Goal: Task Accomplishment & Management: Complete application form

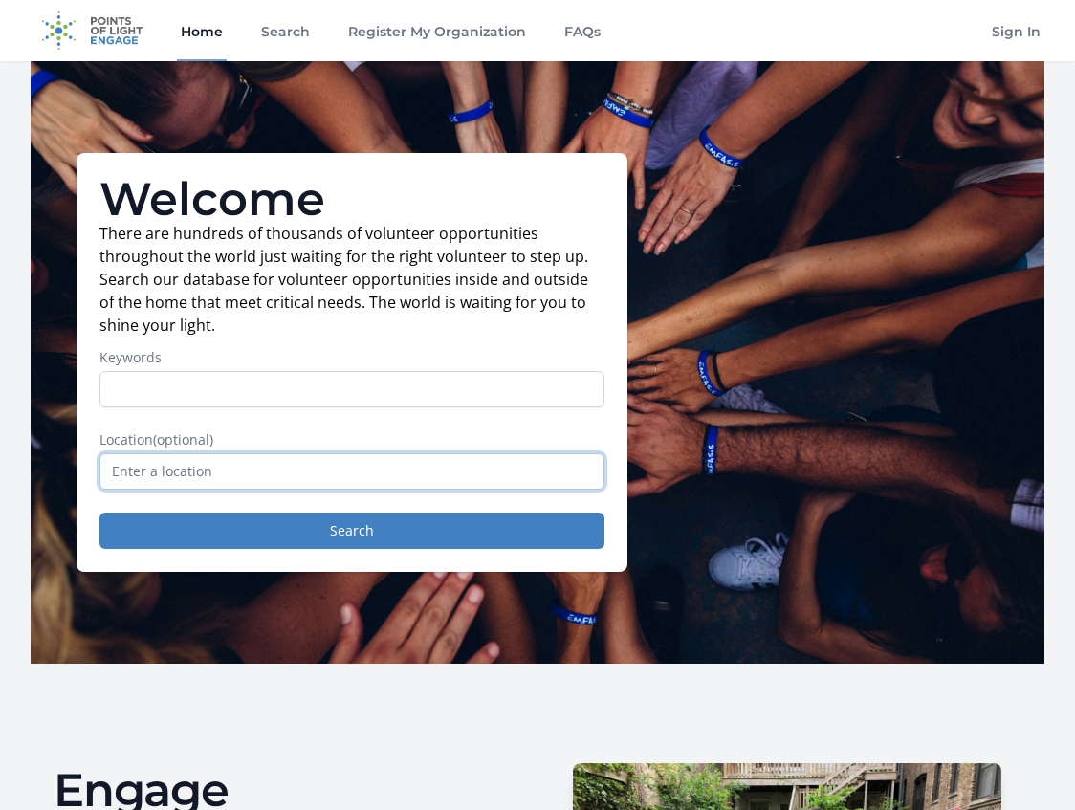
click at [269, 475] on input "text" at bounding box center [351, 471] width 505 height 36
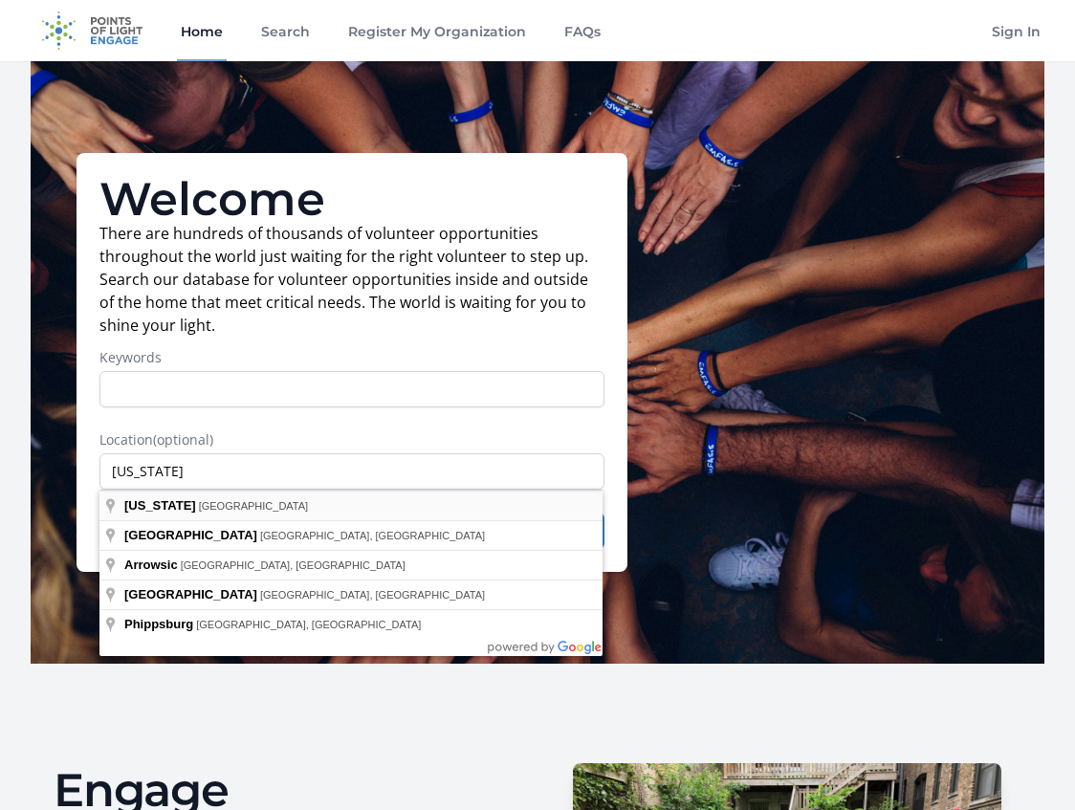
type input "[US_STATE], [GEOGRAPHIC_DATA]"
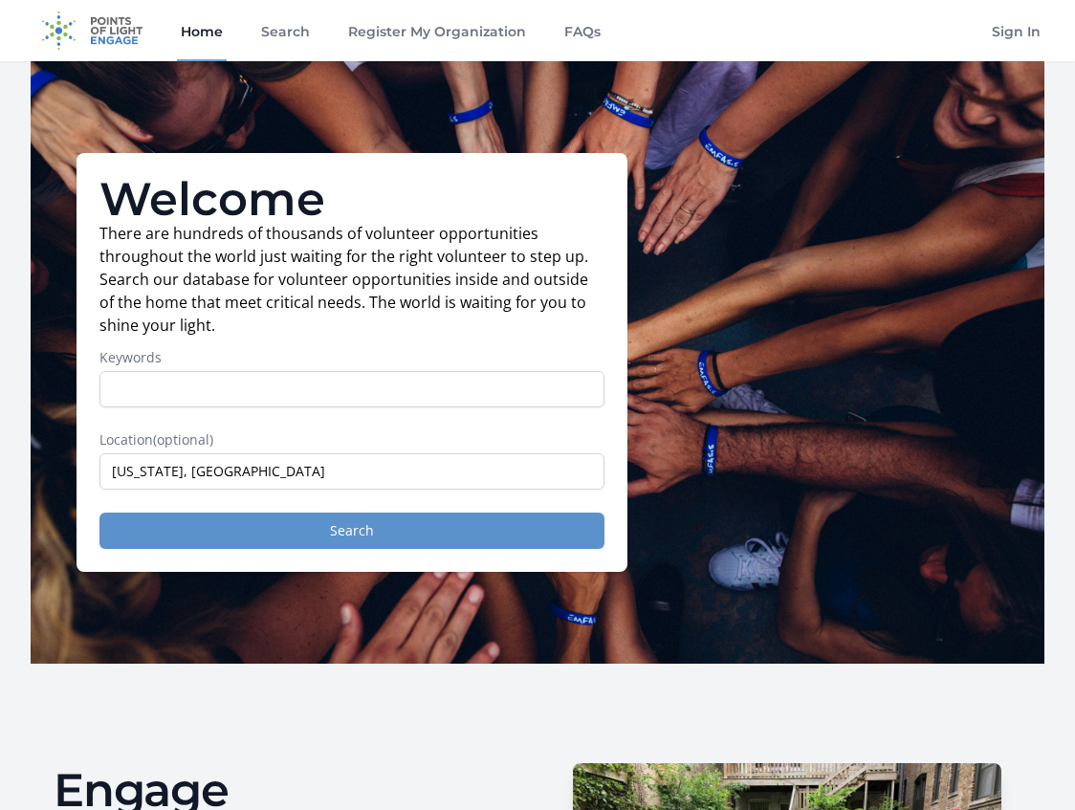
click at [183, 530] on button "Search" at bounding box center [351, 530] width 505 height 36
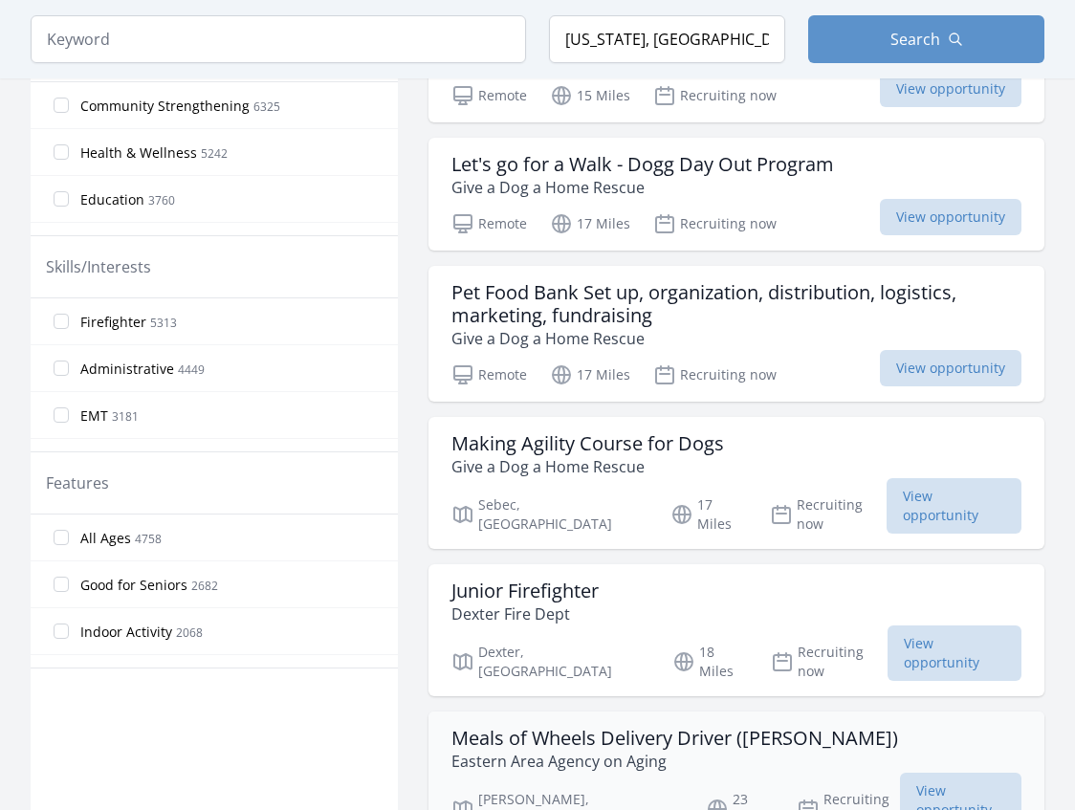
scroll to position [736, 1]
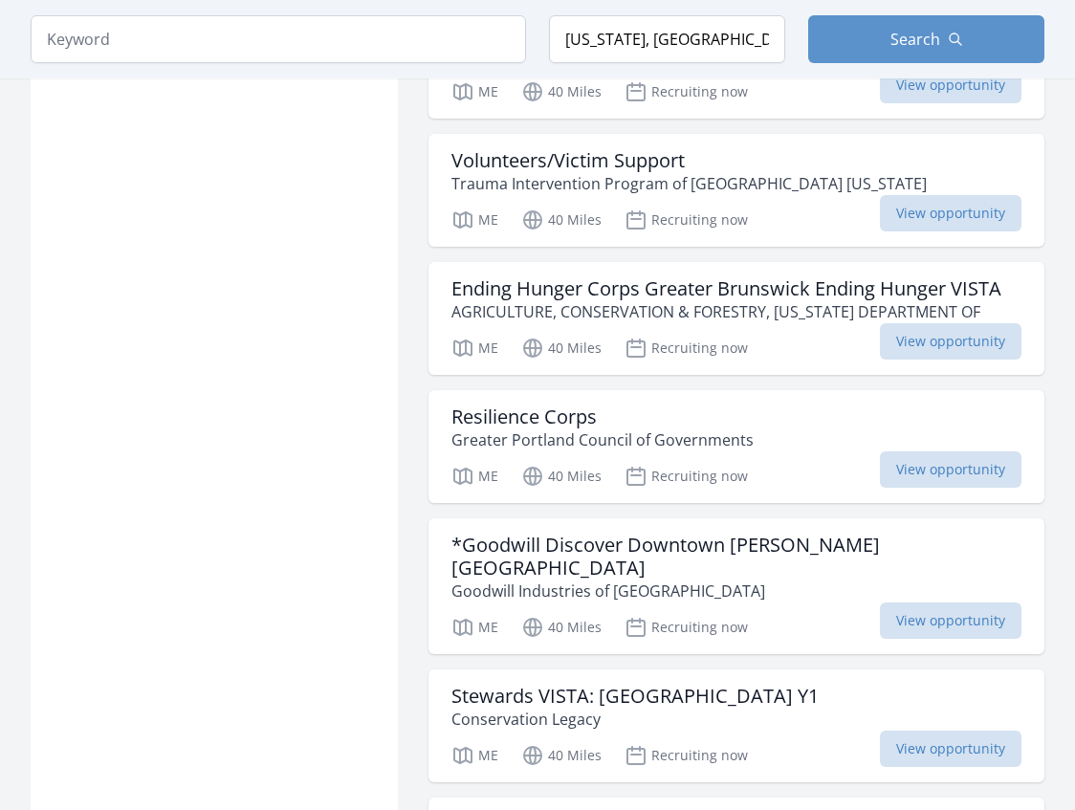
scroll to position [4515, 0]
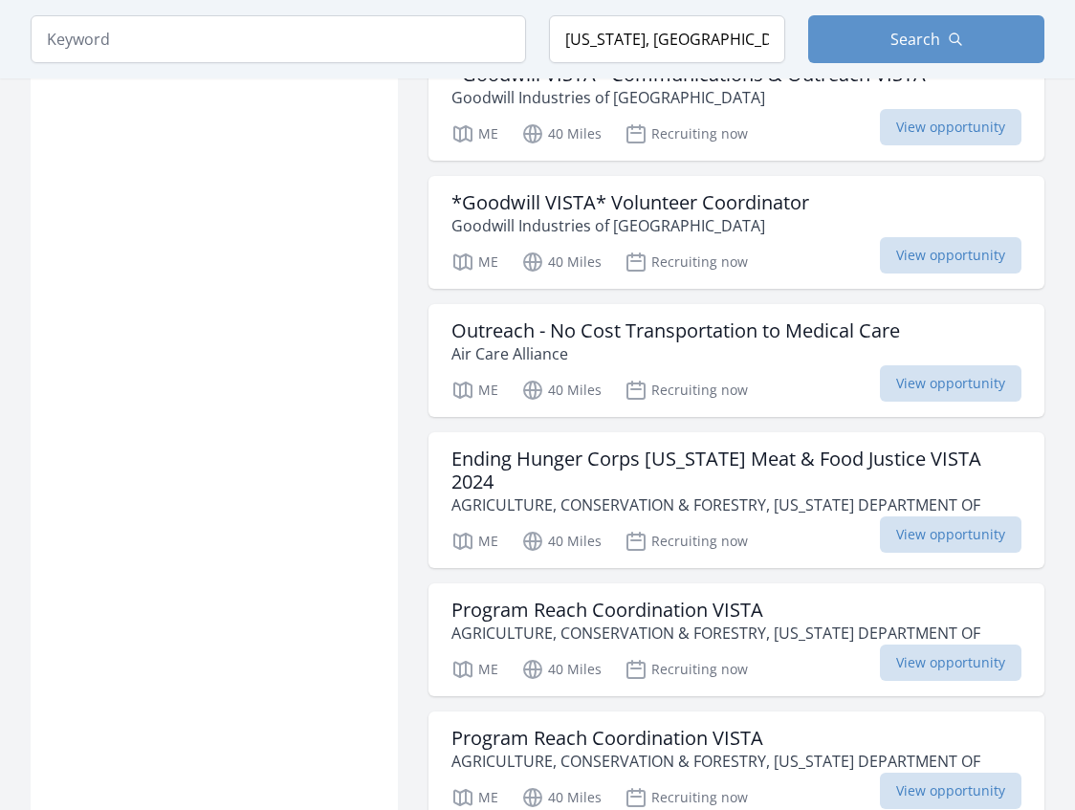
scroll to position [6599, 0]
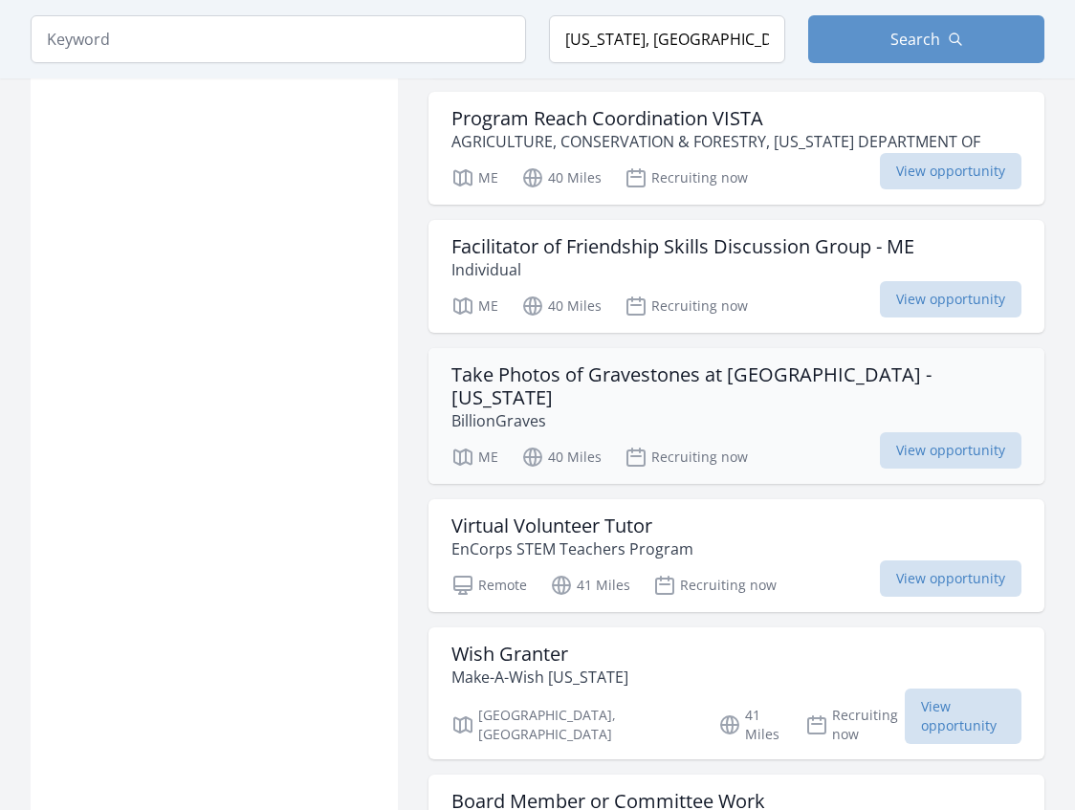
scroll to position [7191, 0]
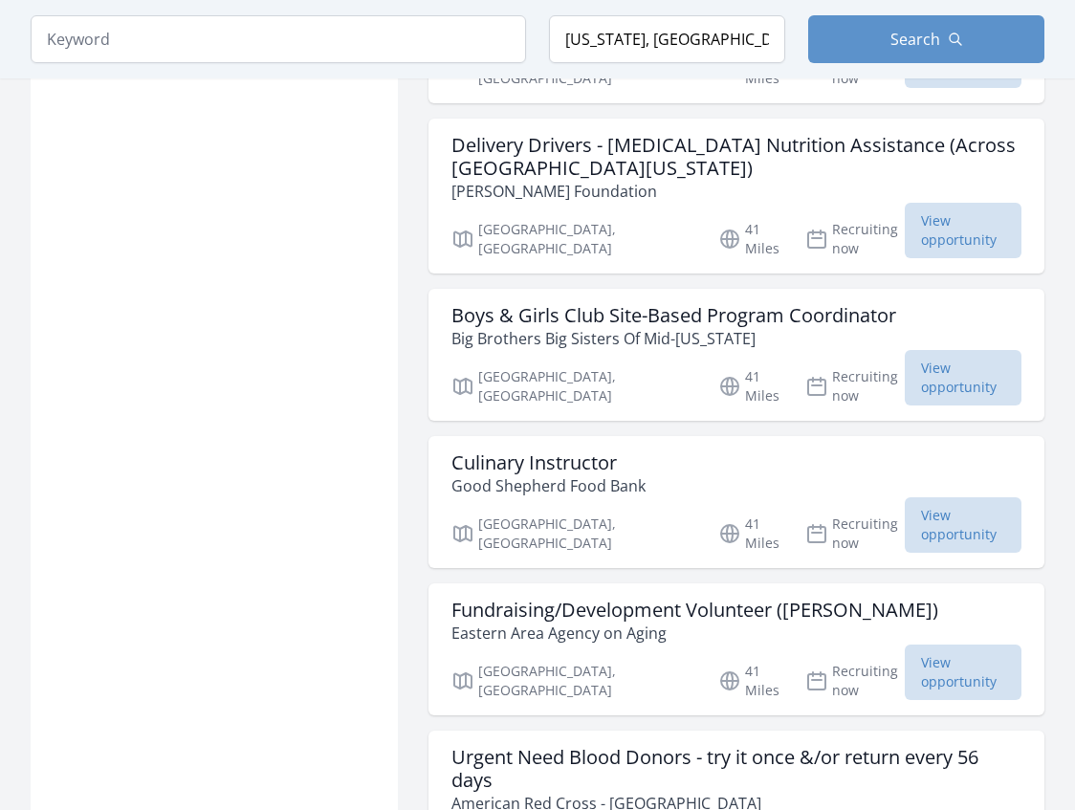
scroll to position [9496, 0]
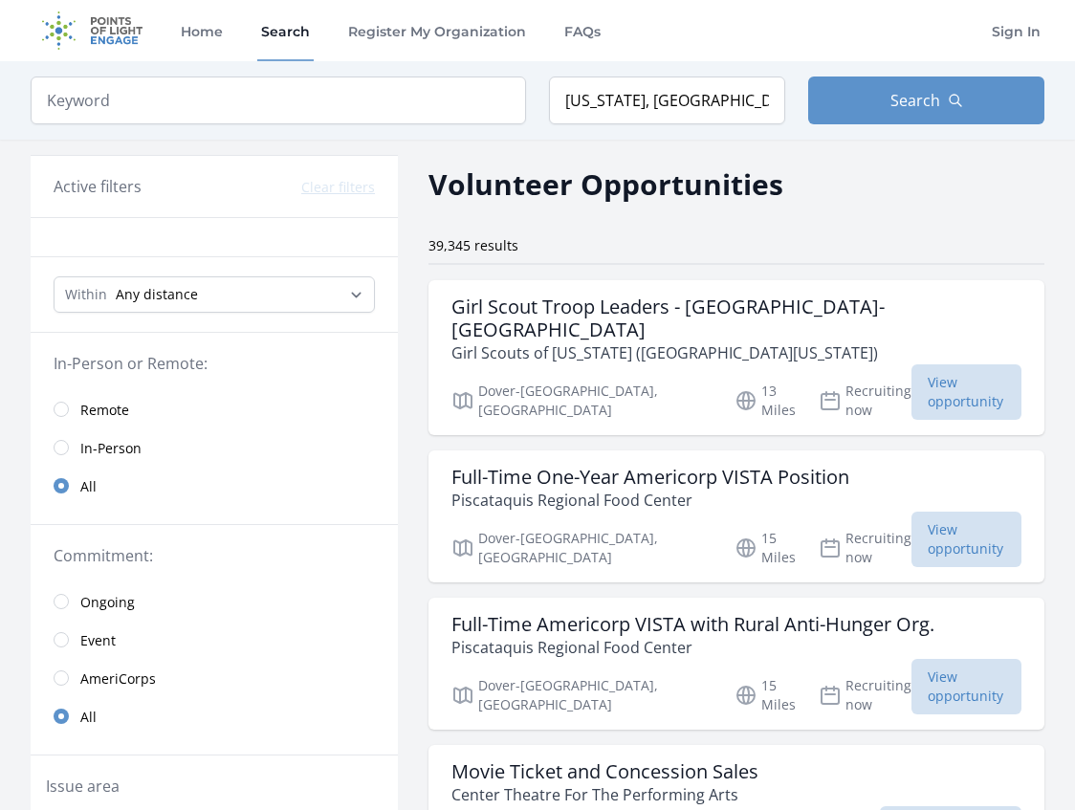
click at [61, 448] on input "radio" at bounding box center [61, 447] width 15 height 15
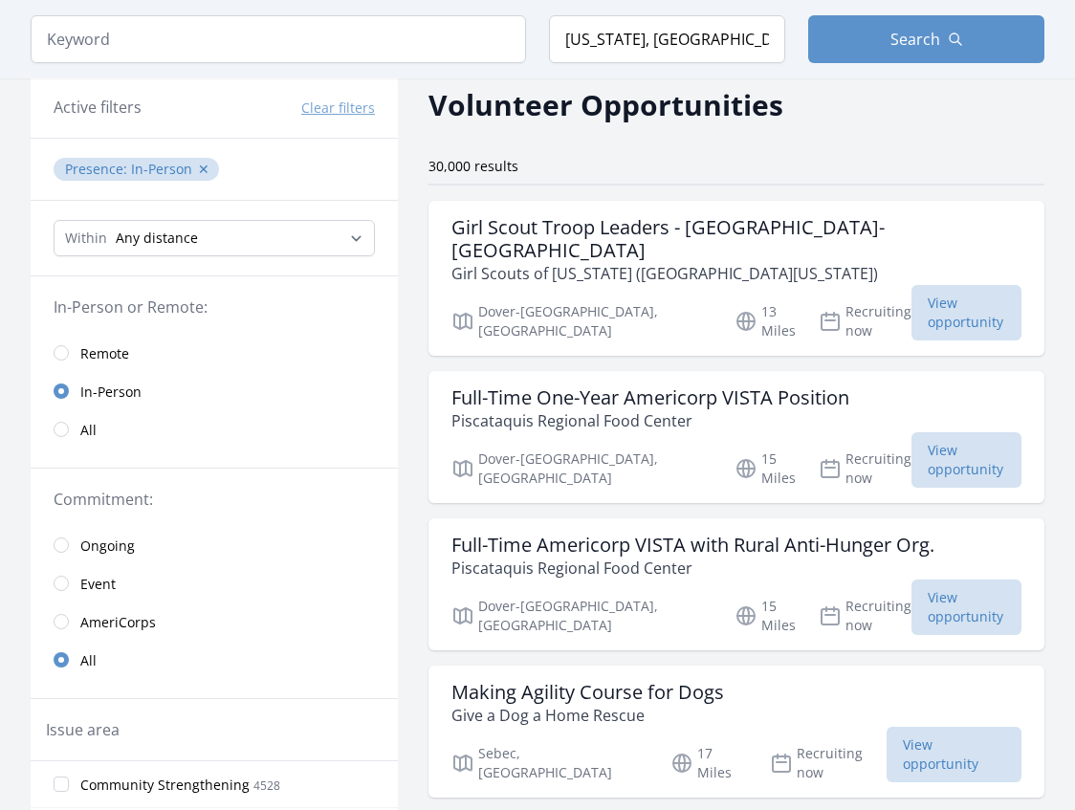
scroll to position [76, 0]
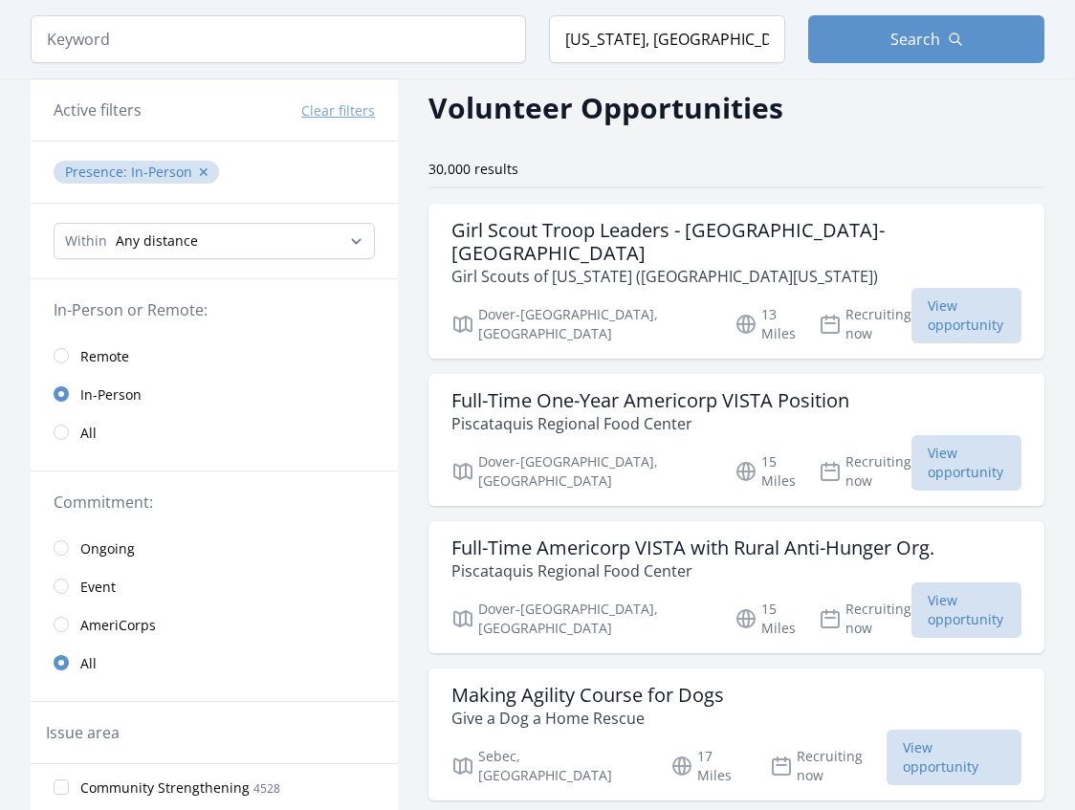
click at [61, 543] on input "radio" at bounding box center [61, 547] width 15 height 15
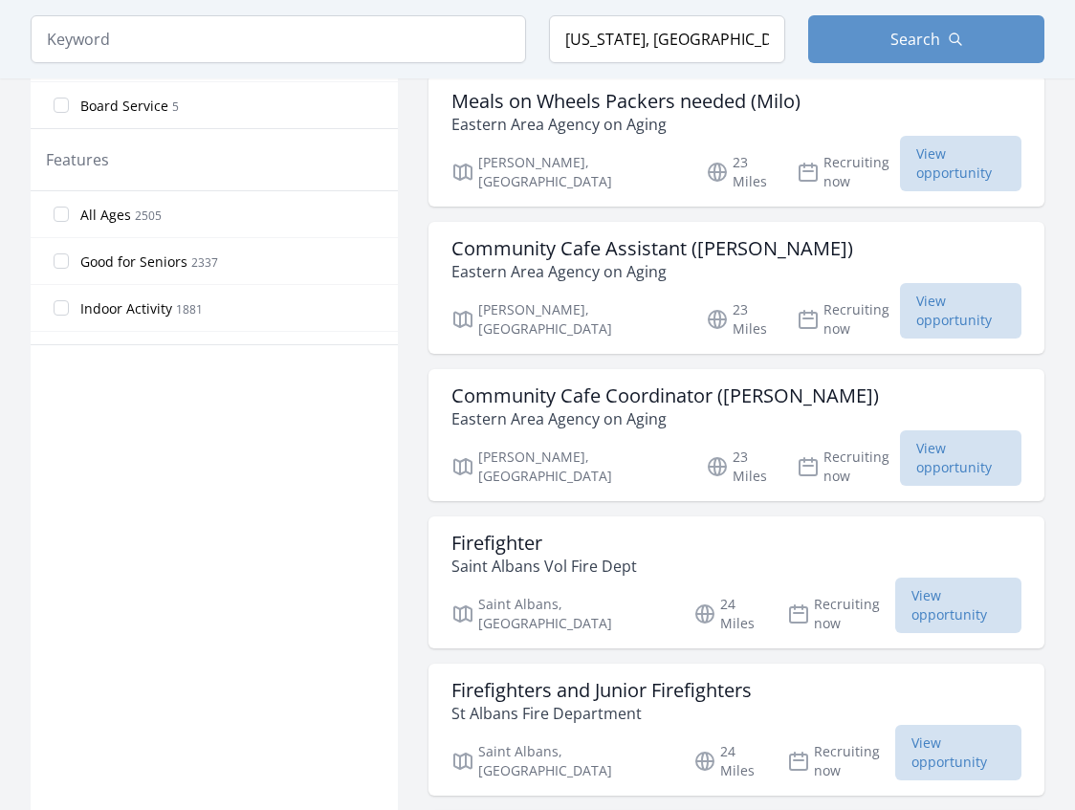
scroll to position [1110, 0]
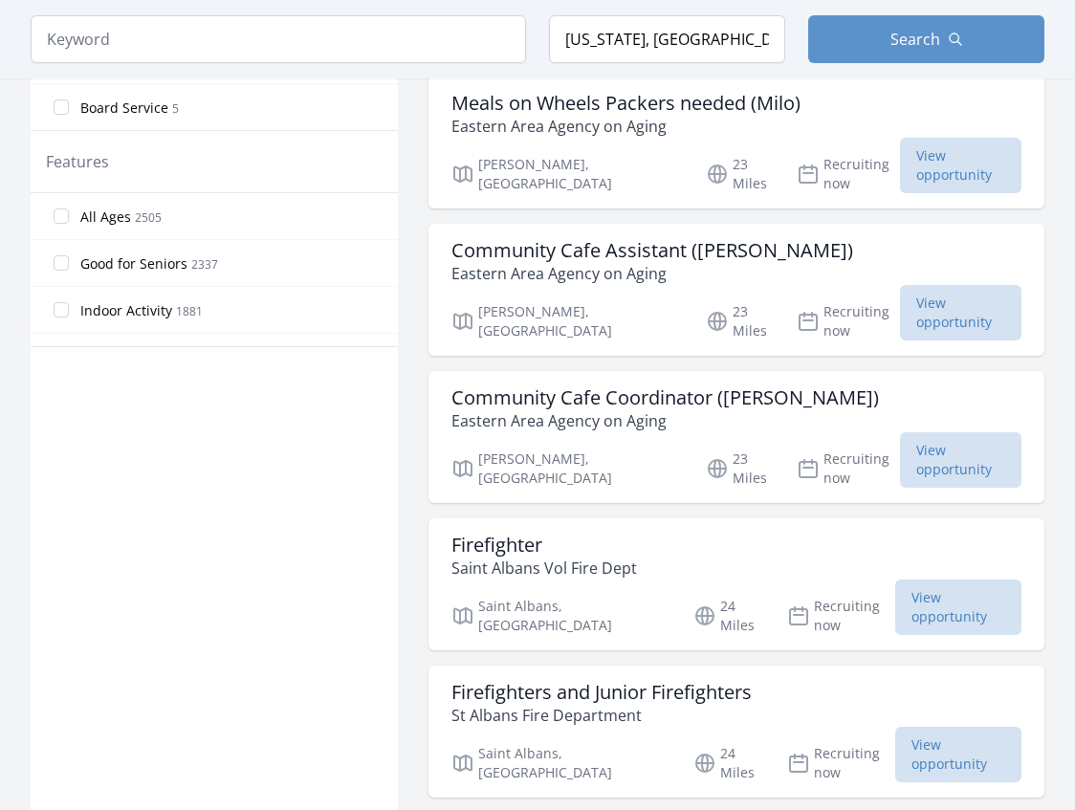
click at [61, 259] on input "Good for Seniors 2337" at bounding box center [61, 262] width 15 height 15
click at [58, 265] on input "Good for Seniors 2337" at bounding box center [61, 262] width 15 height 15
click at [125, 315] on span "Indoor Activity" at bounding box center [126, 310] width 92 height 19
click at [69, 315] on input "Indoor Activity 1881" at bounding box center [61, 309] width 15 height 15
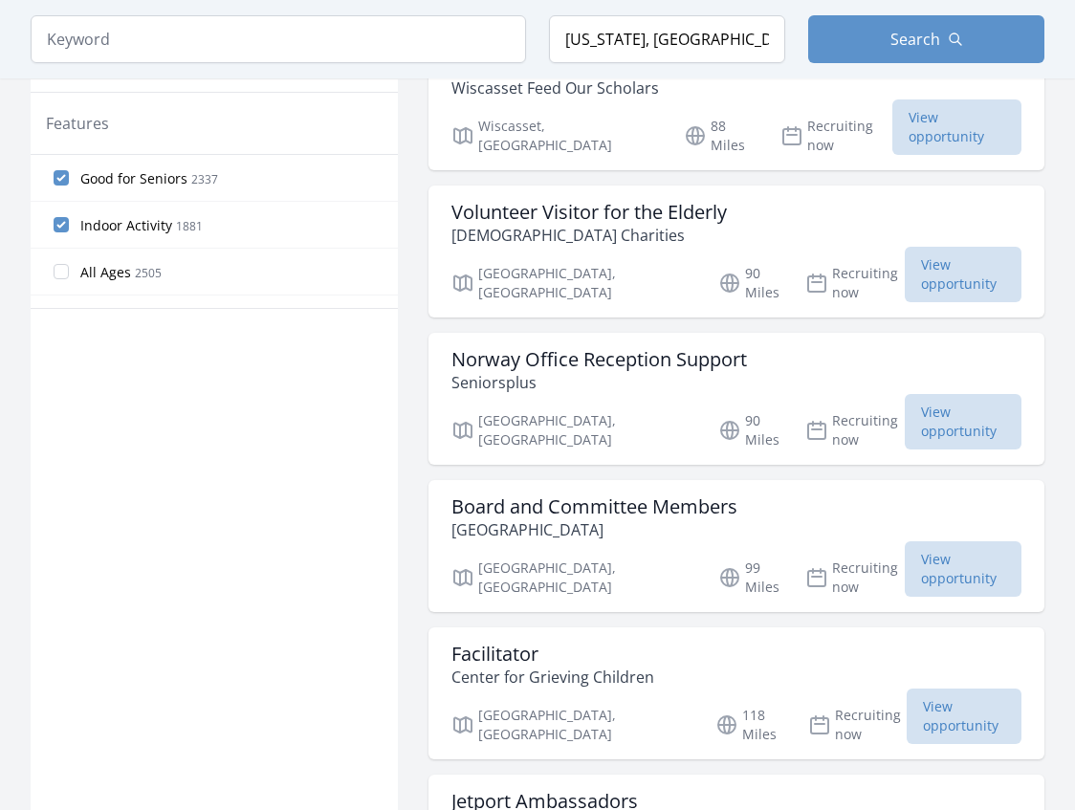
click at [59, 225] on input "Indoor Activity 1881" at bounding box center [61, 224] width 15 height 15
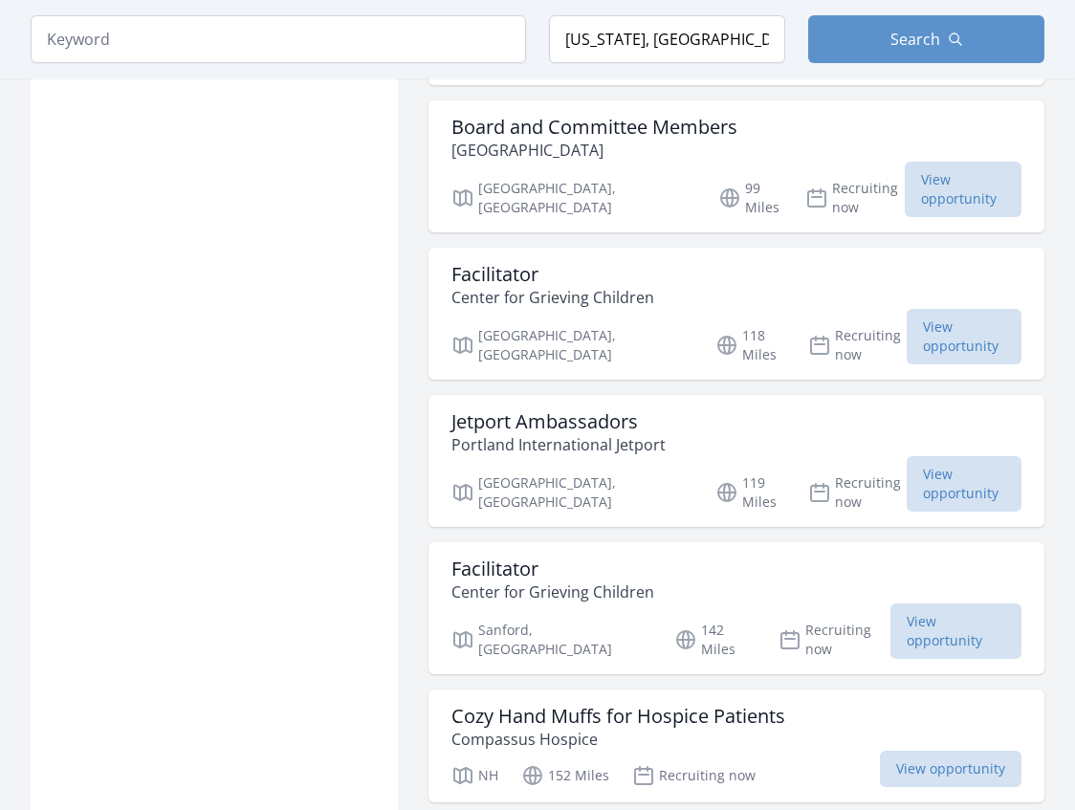
scroll to position [1502, 1]
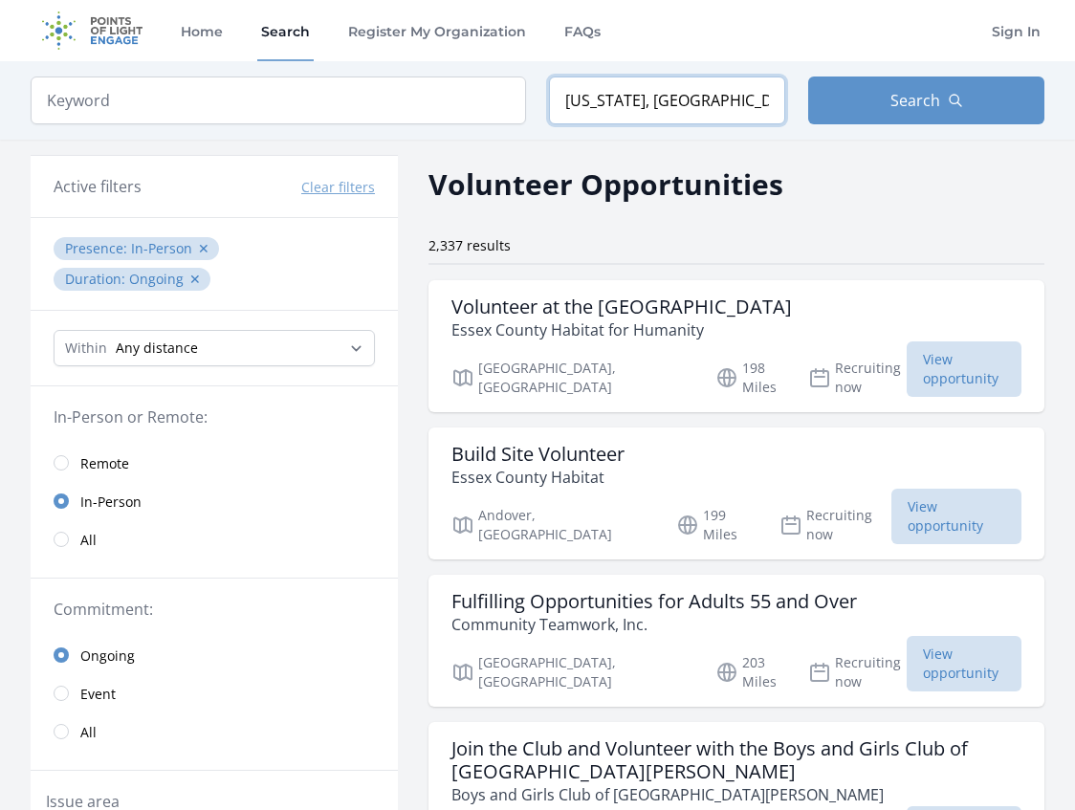
click at [731, 106] on input "[US_STATE], [GEOGRAPHIC_DATA]" at bounding box center [667, 100] width 236 height 48
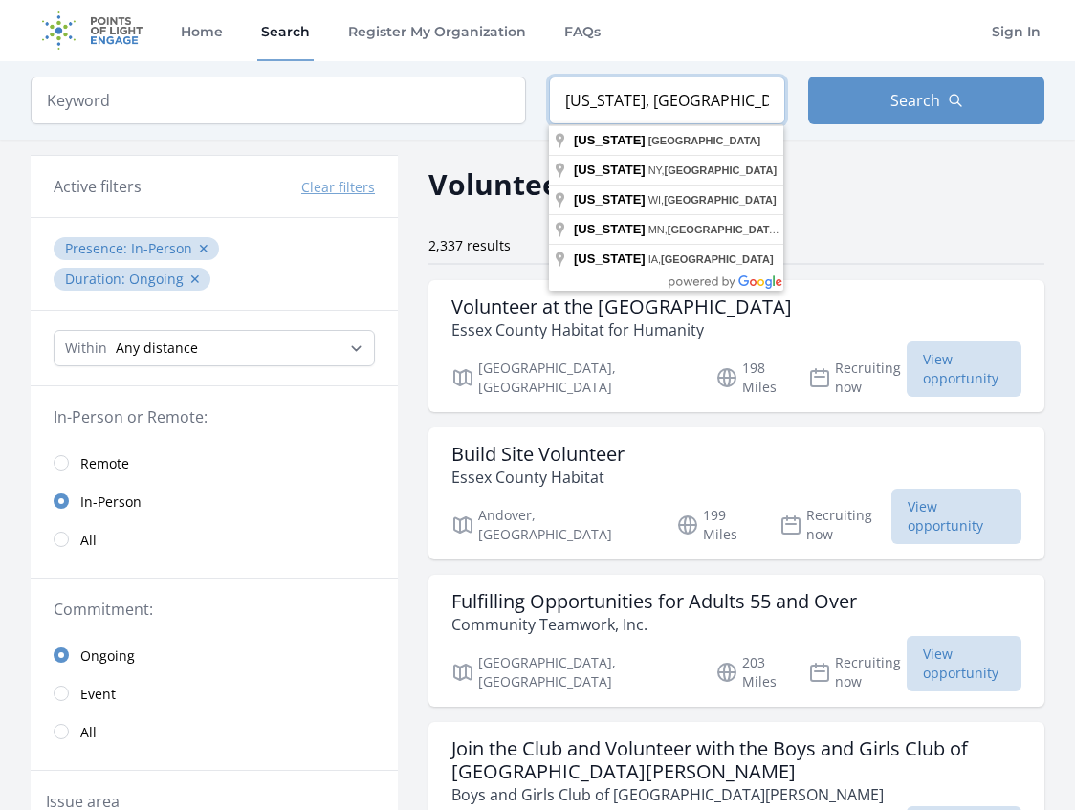
click at [732, 106] on input "[US_STATE], [GEOGRAPHIC_DATA]" at bounding box center [667, 100] width 236 height 48
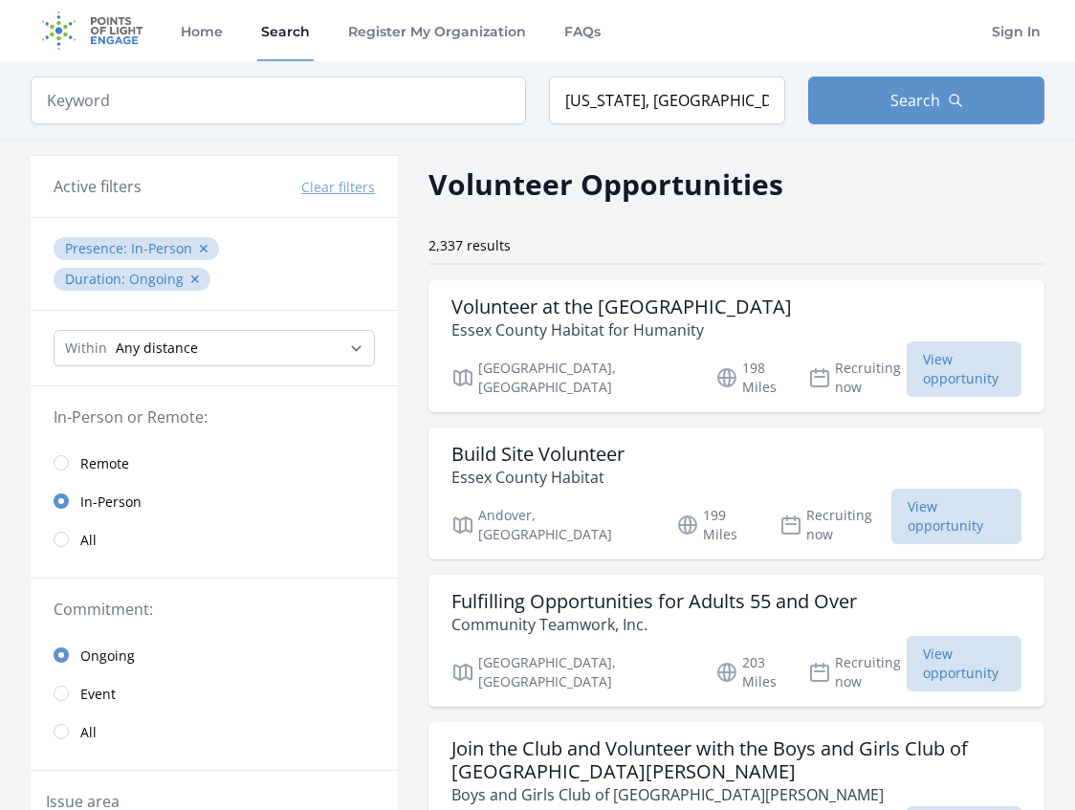
click at [890, 188] on div "Volunteer Opportunities" at bounding box center [736, 184] width 616 height 43
select select "32186"
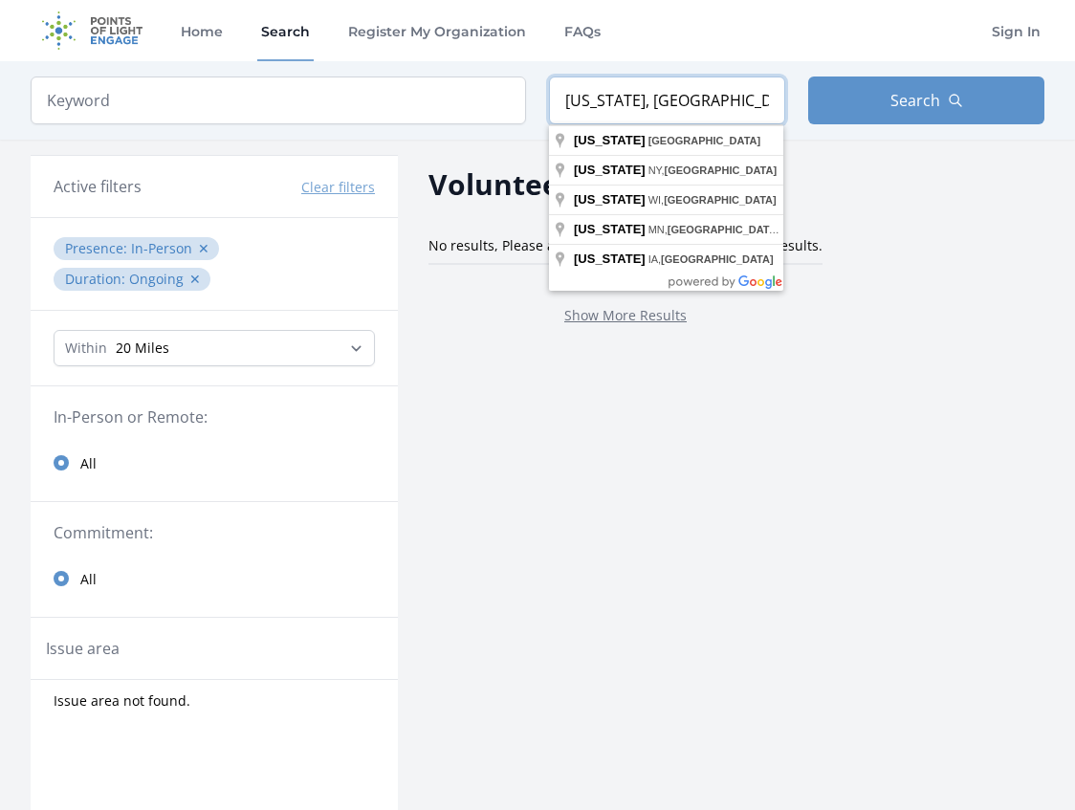
click at [655, 108] on input "[US_STATE], [GEOGRAPHIC_DATA]" at bounding box center [667, 100] width 236 height 48
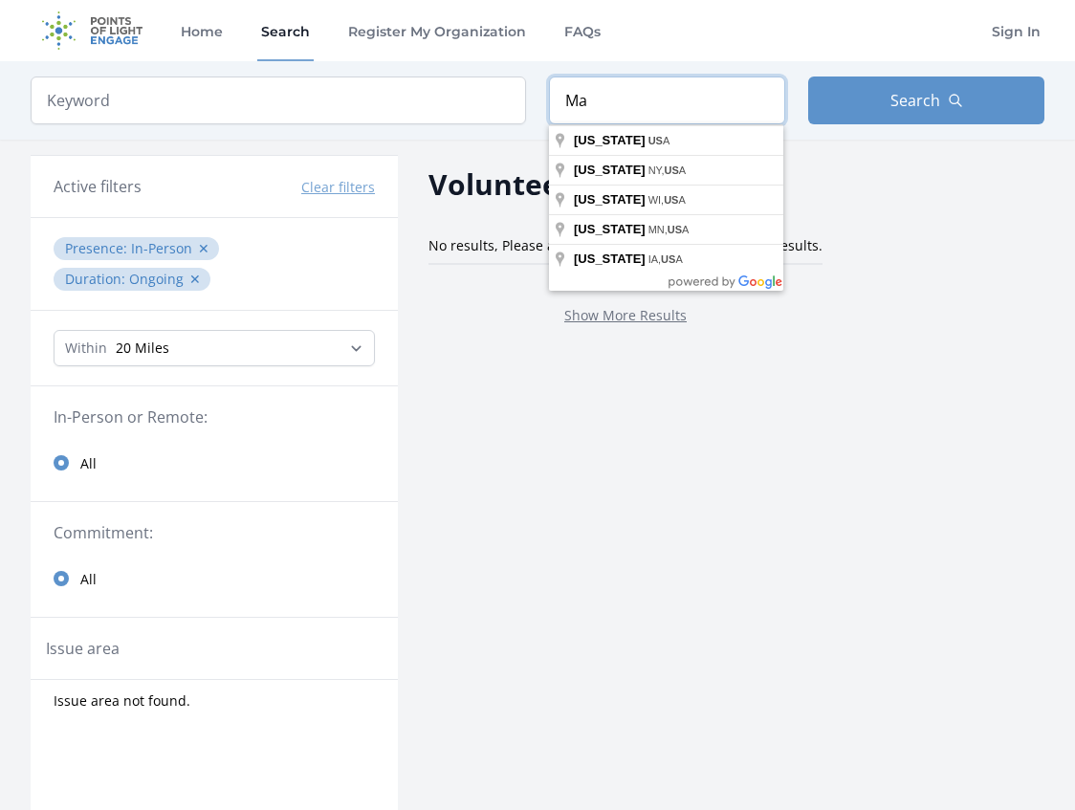
type input "M"
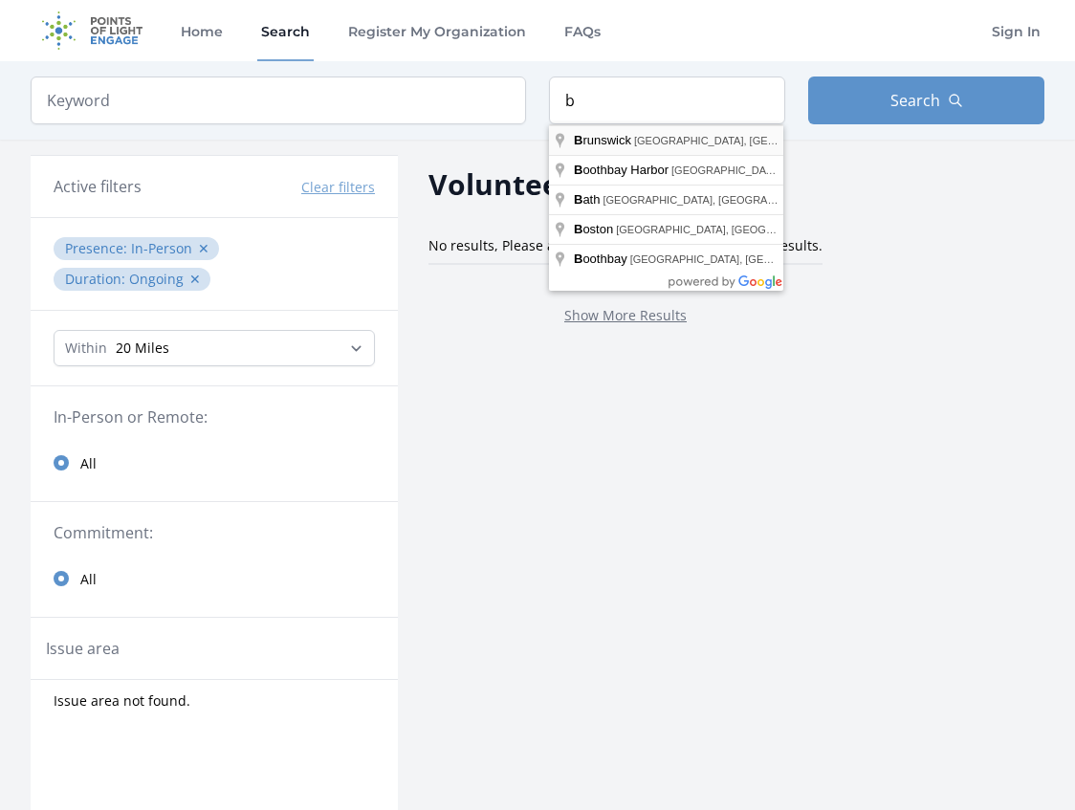
type input "Brunswick, ME, USA"
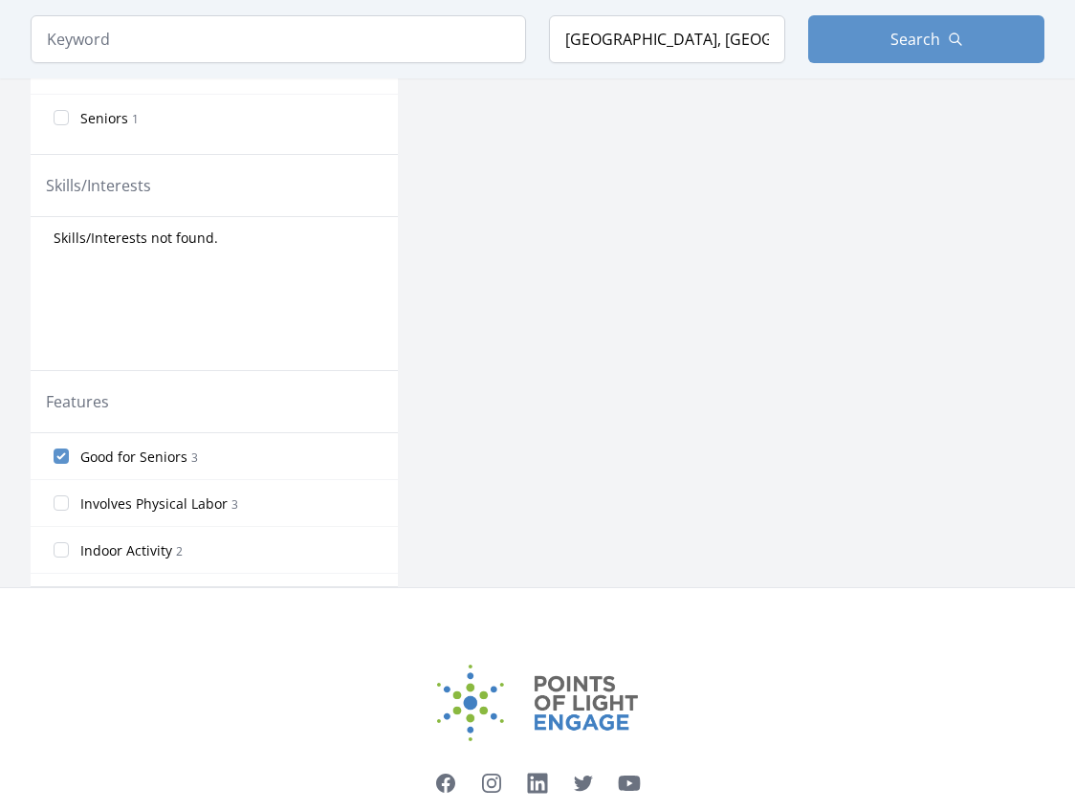
scroll to position [1, 0]
click at [59, 549] on input "Indoor Activity 2" at bounding box center [61, 548] width 15 height 15
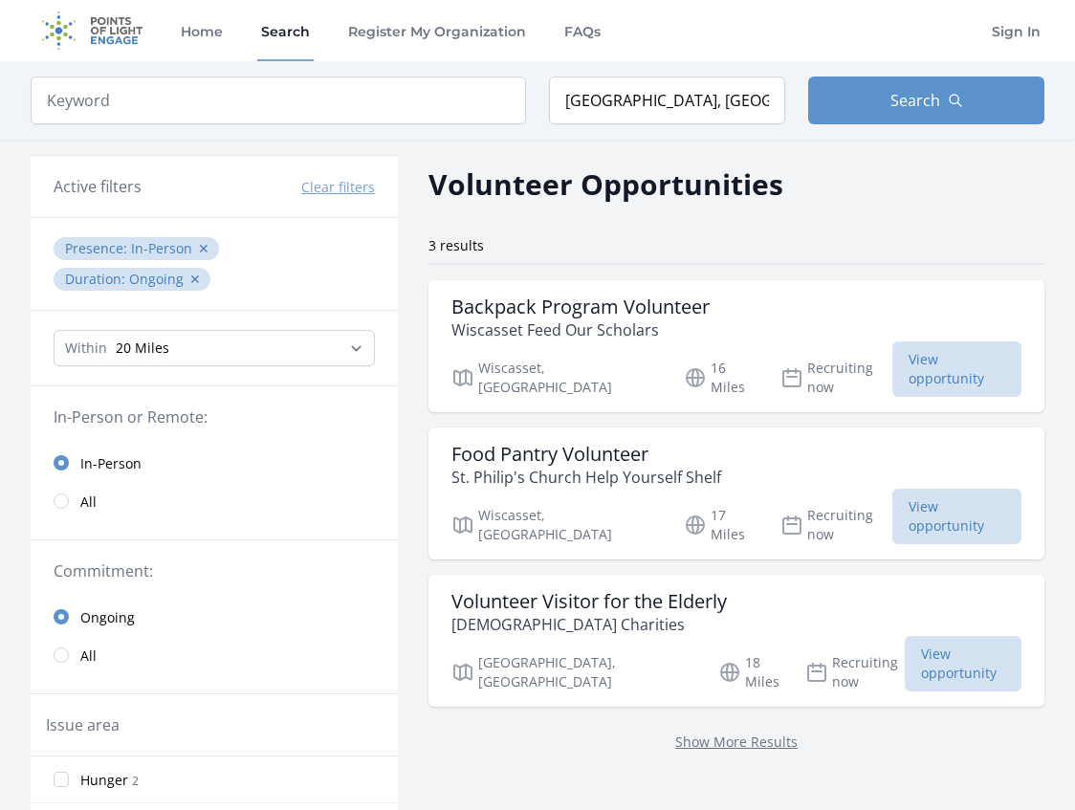
scroll to position [0, 0]
click at [895, 96] on span "Search" at bounding box center [915, 100] width 50 height 23
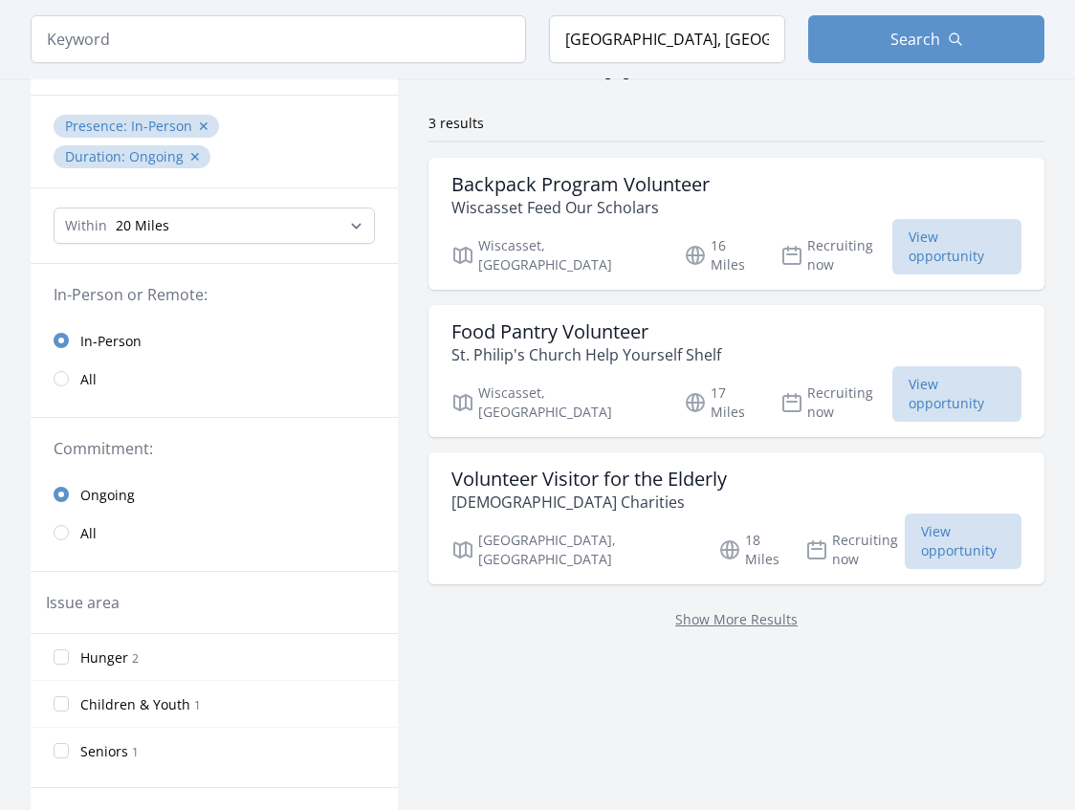
scroll to position [161, 0]
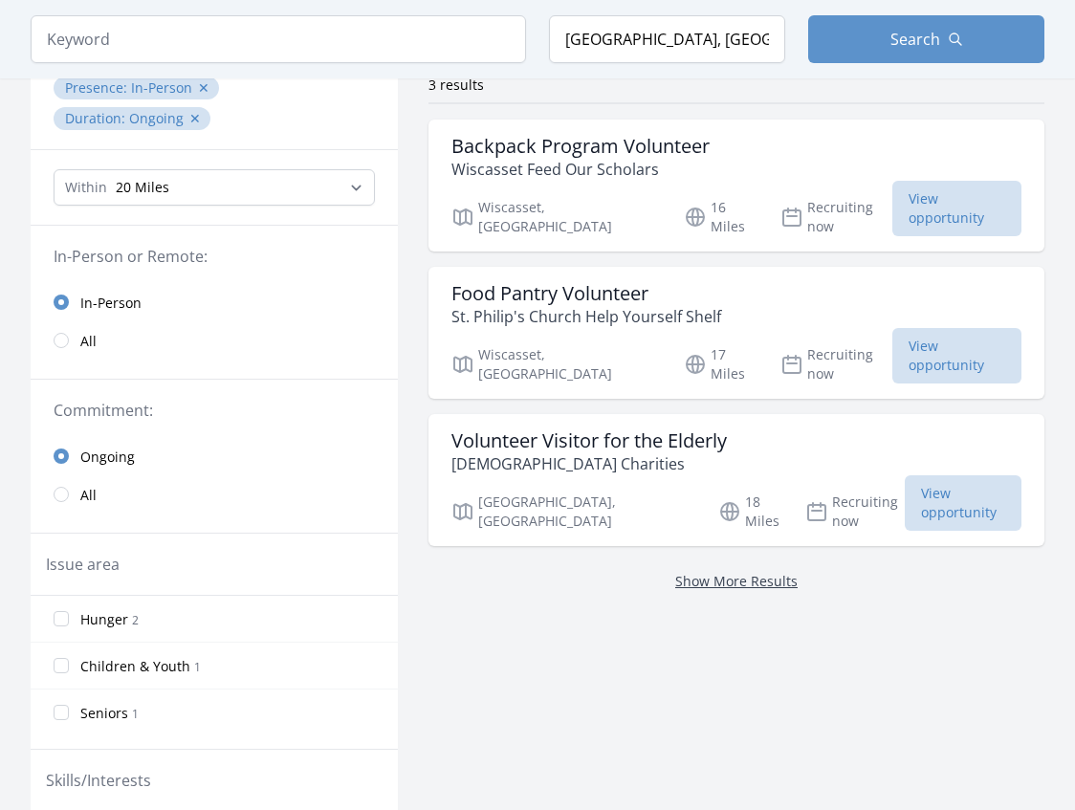
click at [712, 572] on link "Show More Results" at bounding box center [736, 581] width 122 height 18
click at [675, 572] on link "Show More Results" at bounding box center [736, 581] width 122 height 18
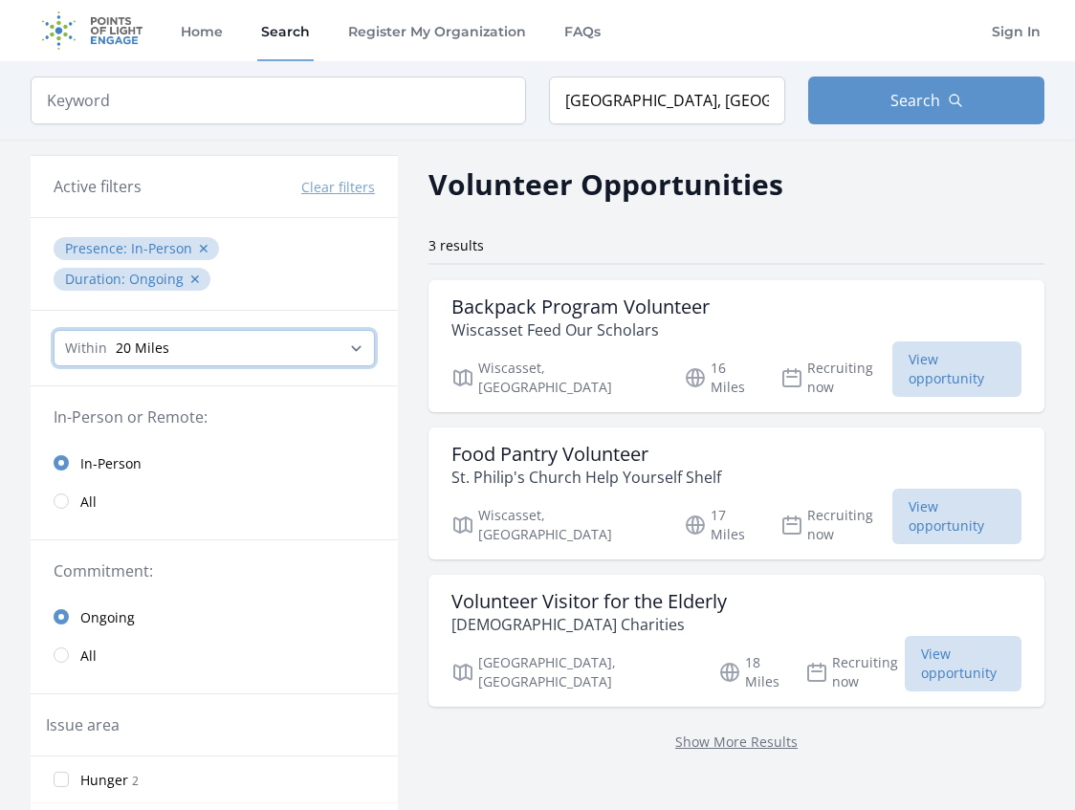
select select "80467"
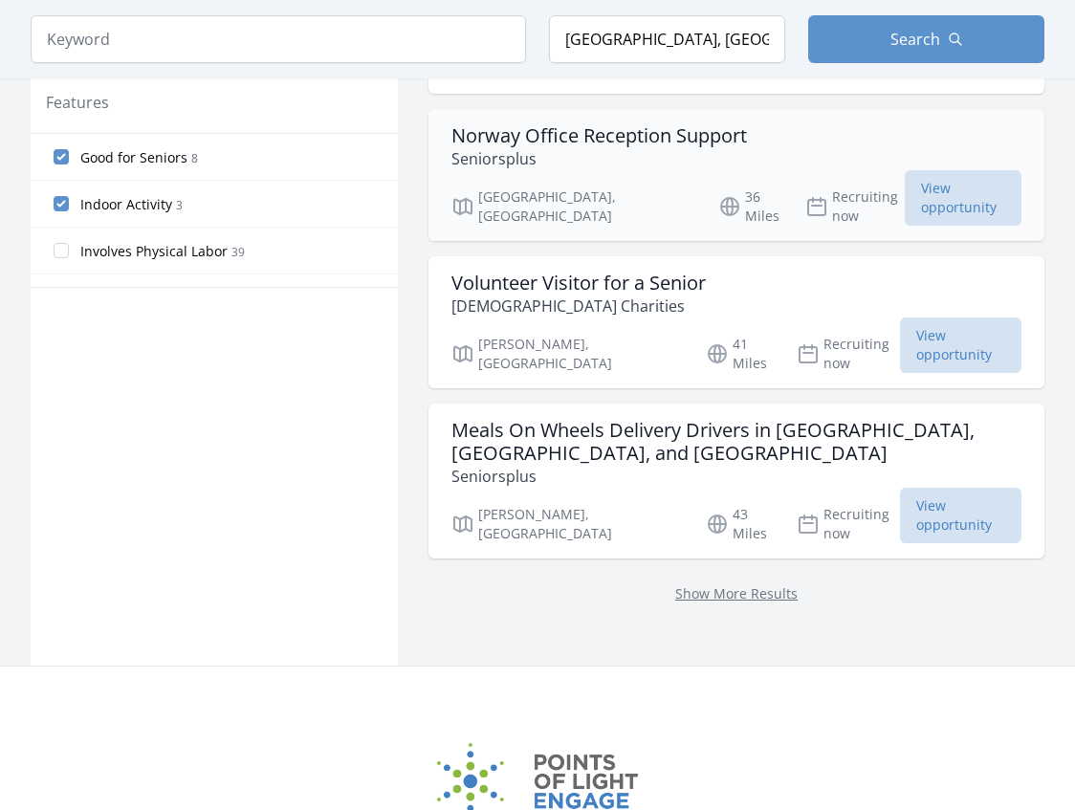
scroll to position [1062, 0]
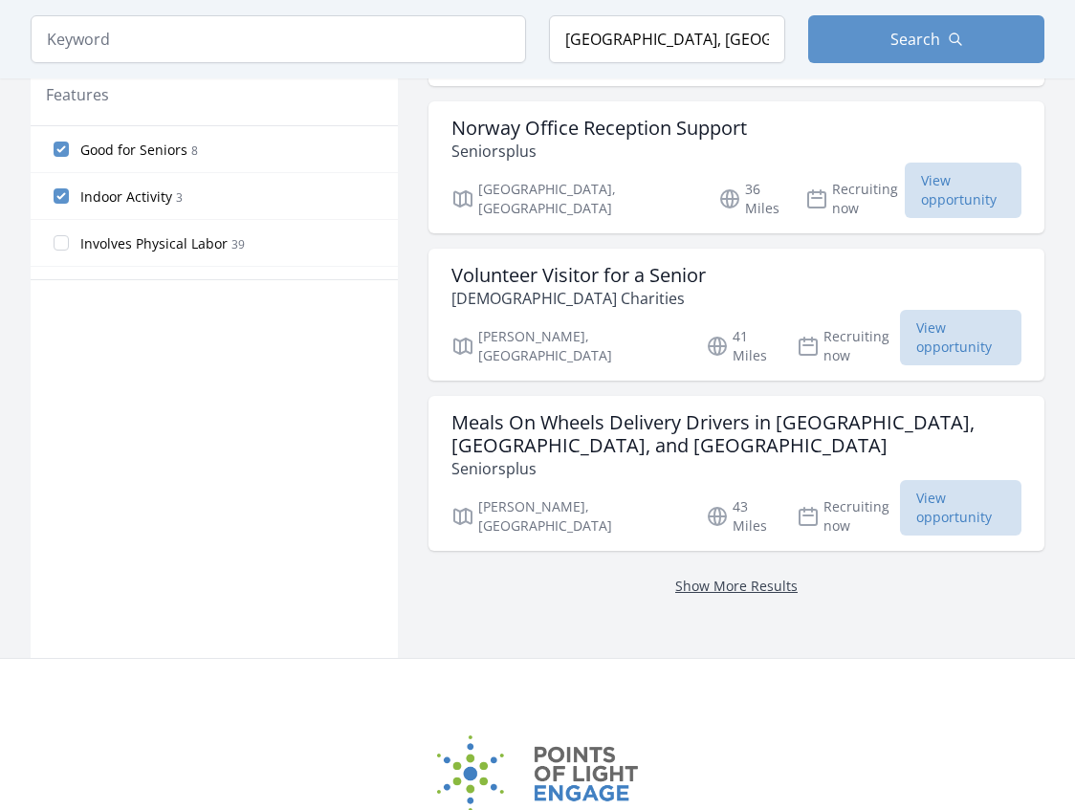
click at [693, 577] on link "Show More Results" at bounding box center [736, 586] width 122 height 18
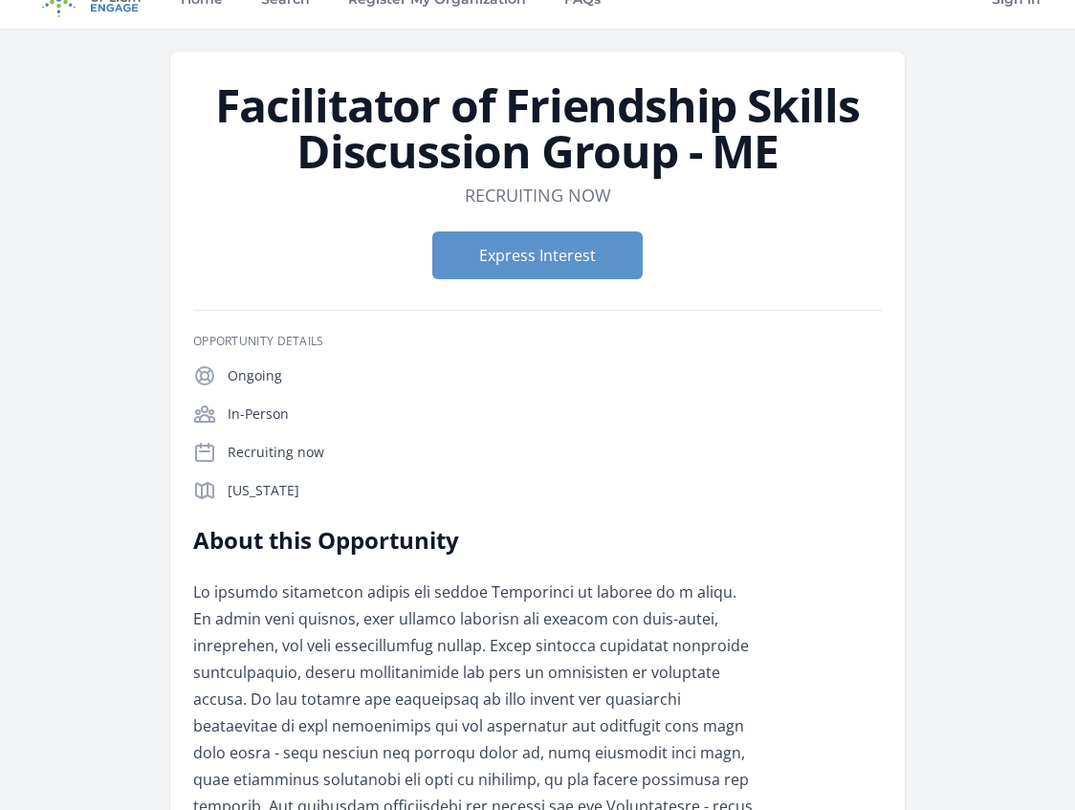
scroll to position [34, 0]
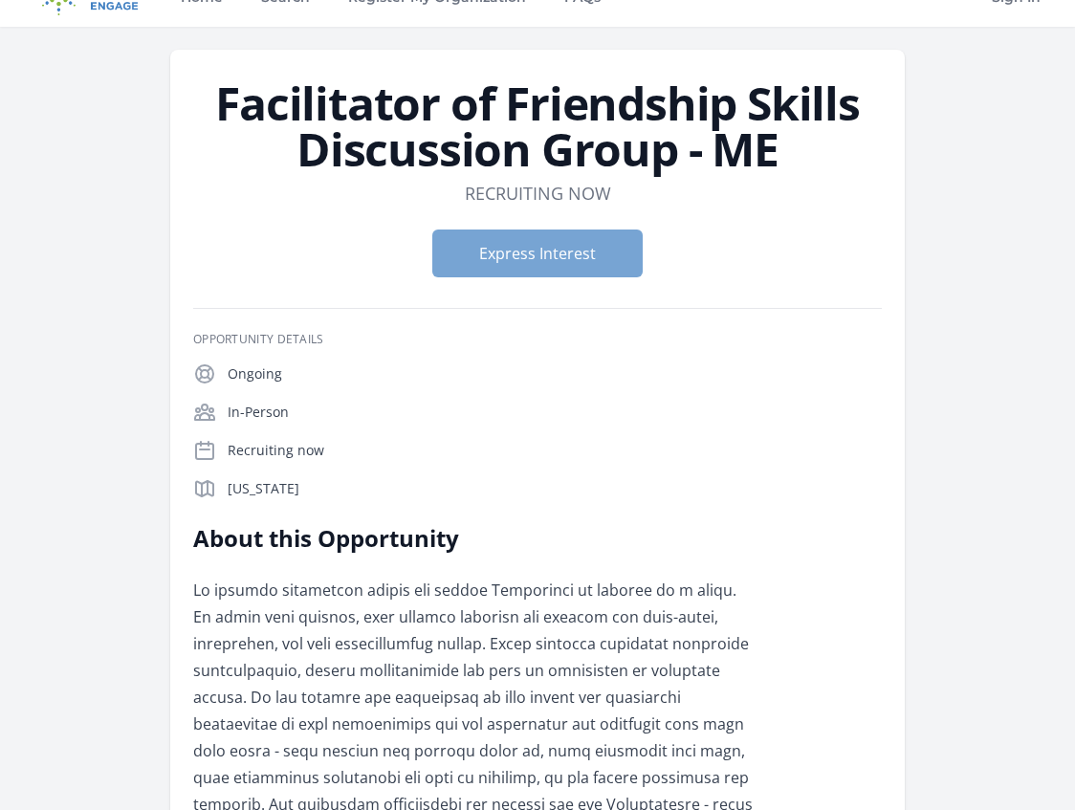
click at [598, 262] on button "Express Interest" at bounding box center [537, 253] width 210 height 48
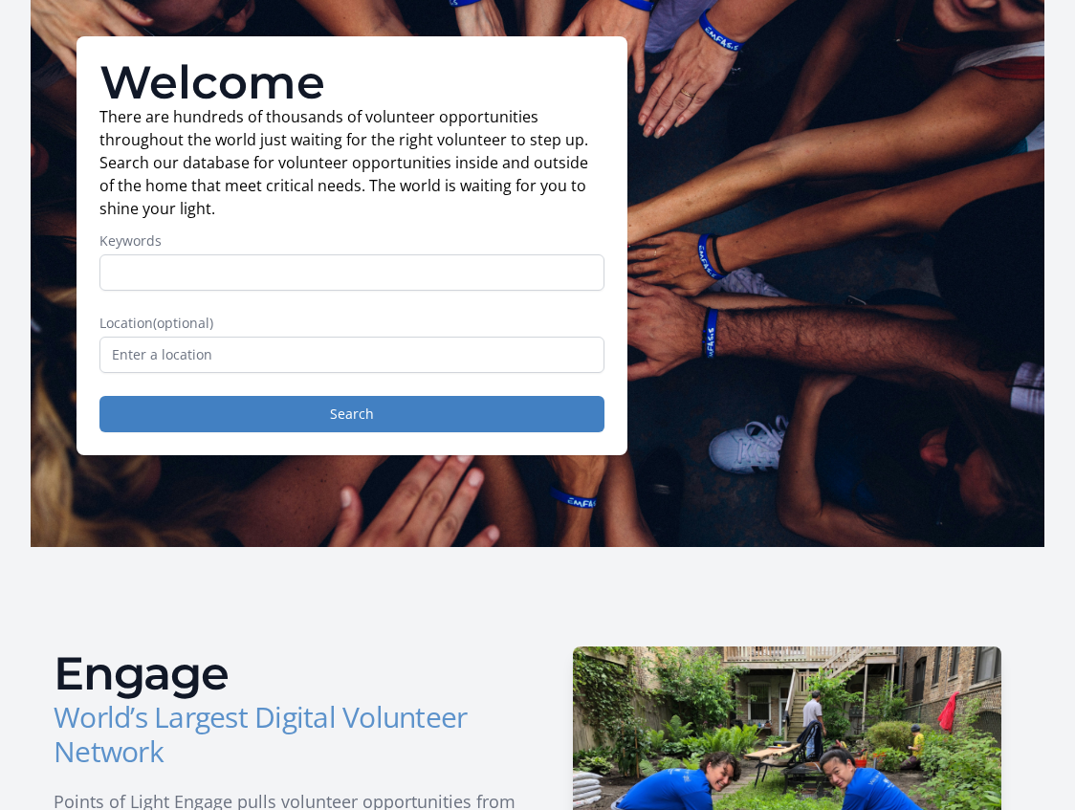
scroll to position [118, 0]
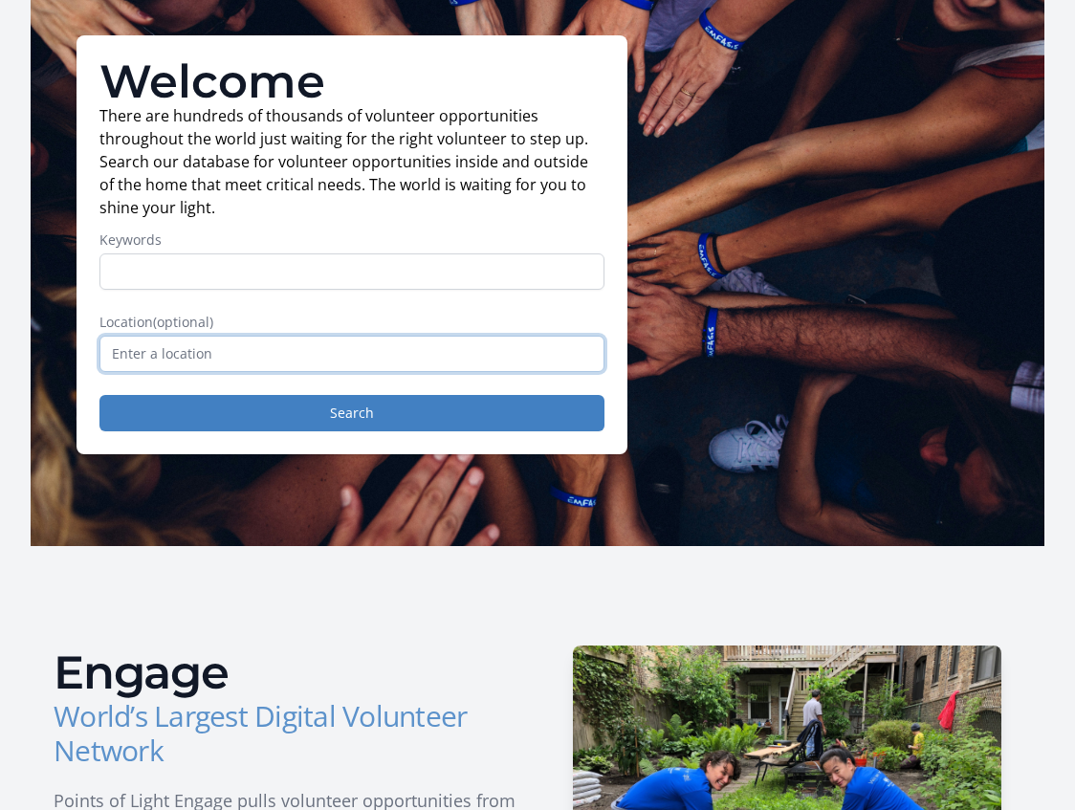
click at [386, 363] on input "text" at bounding box center [351, 354] width 505 height 36
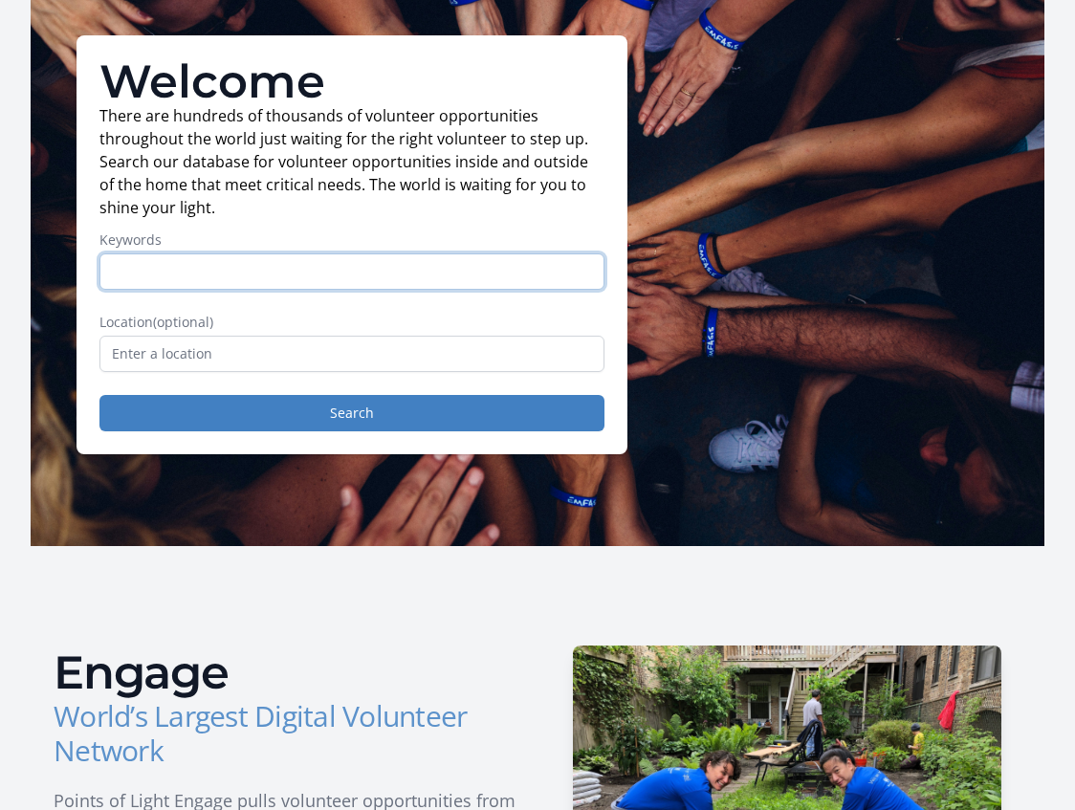
click at [399, 282] on input "Keywords" at bounding box center [351, 271] width 505 height 36
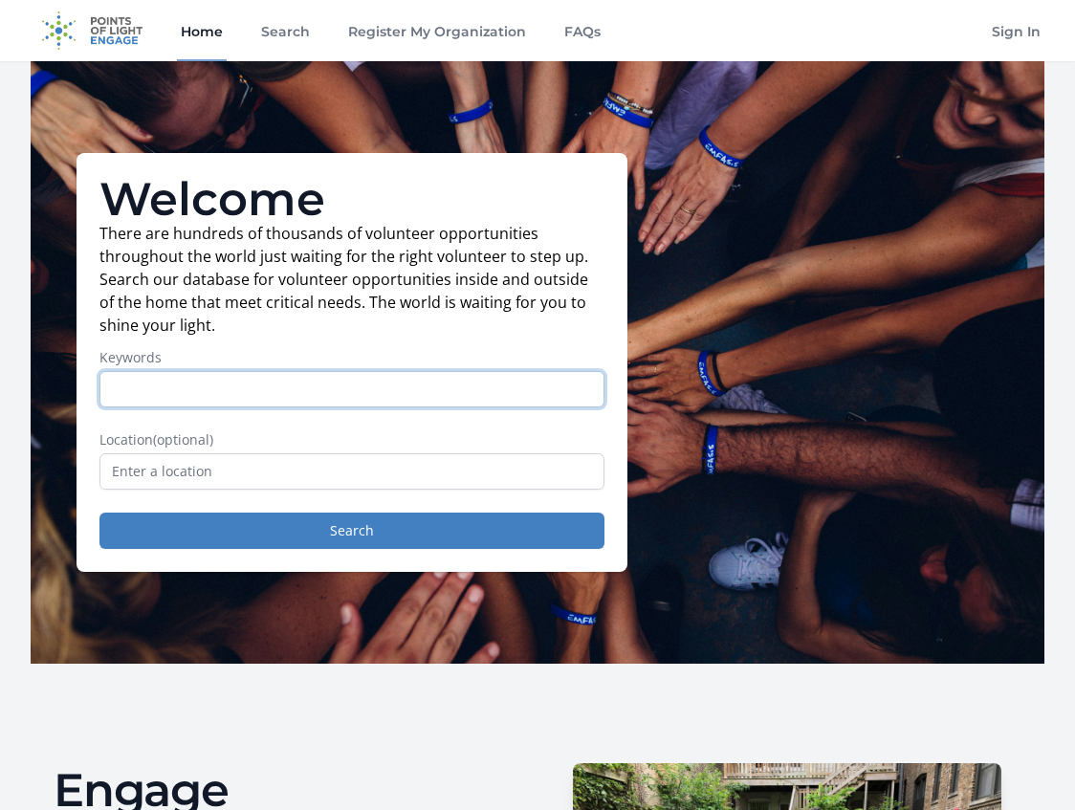
scroll to position [0, 0]
